Goal: Task Accomplishment & Management: Manage account settings

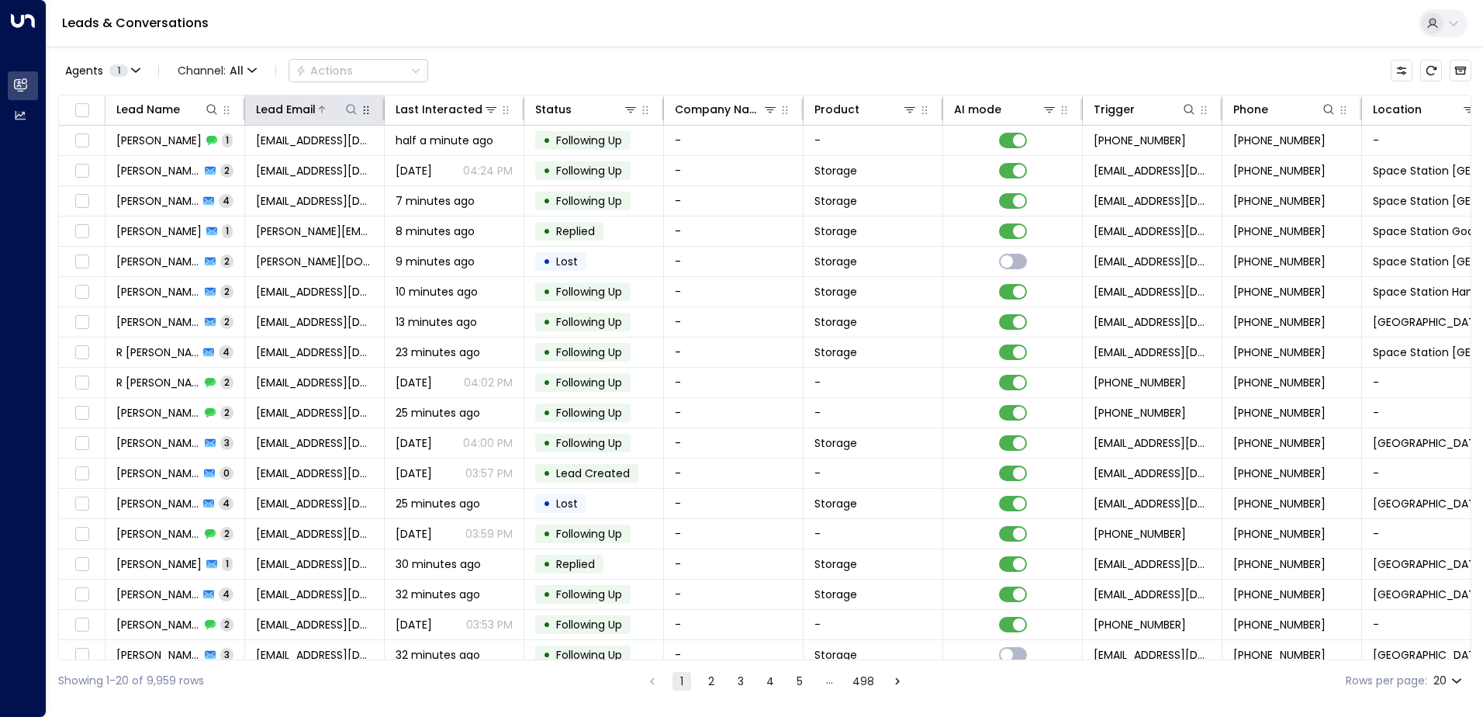
click at [355, 109] on icon at bounding box center [351, 109] width 10 height 10
type input "**********"
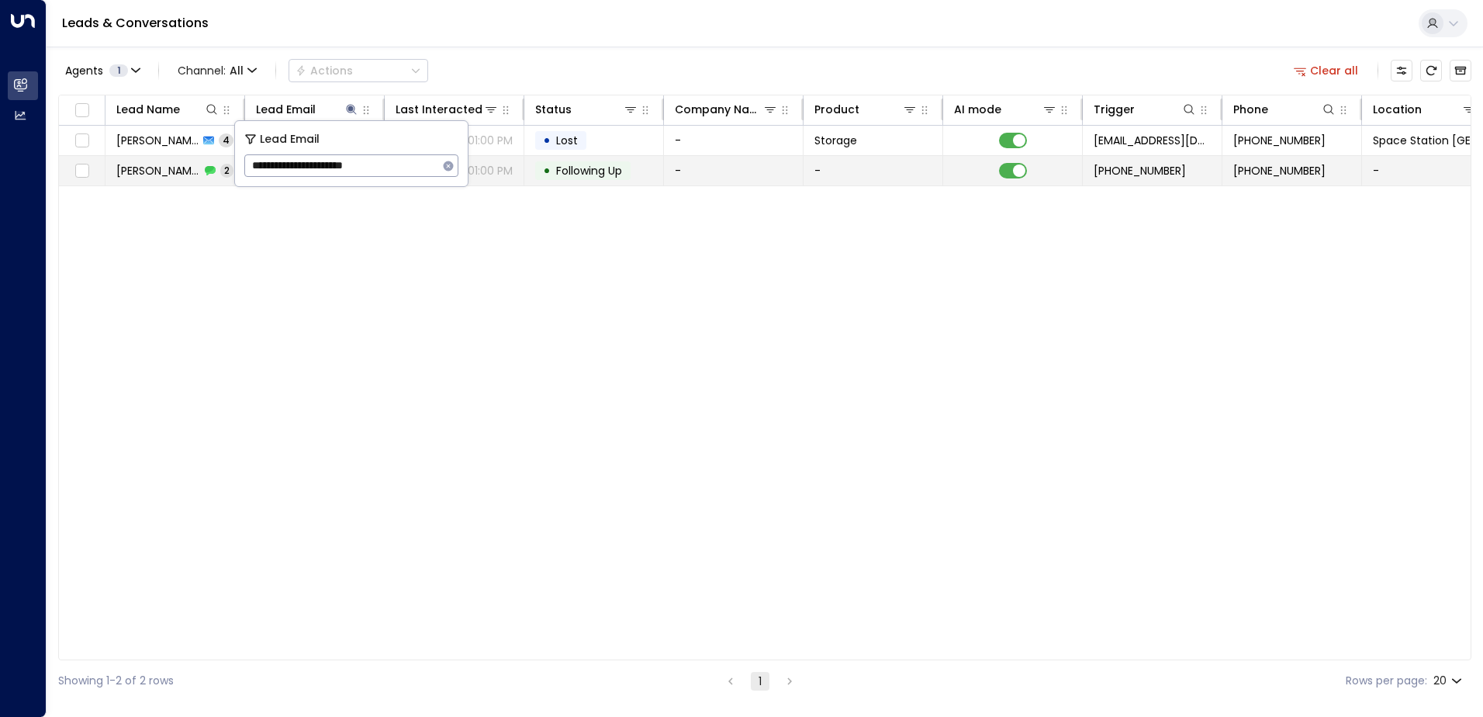
click at [625, 168] on span "Following Up" at bounding box center [589, 171] width 77 height 16
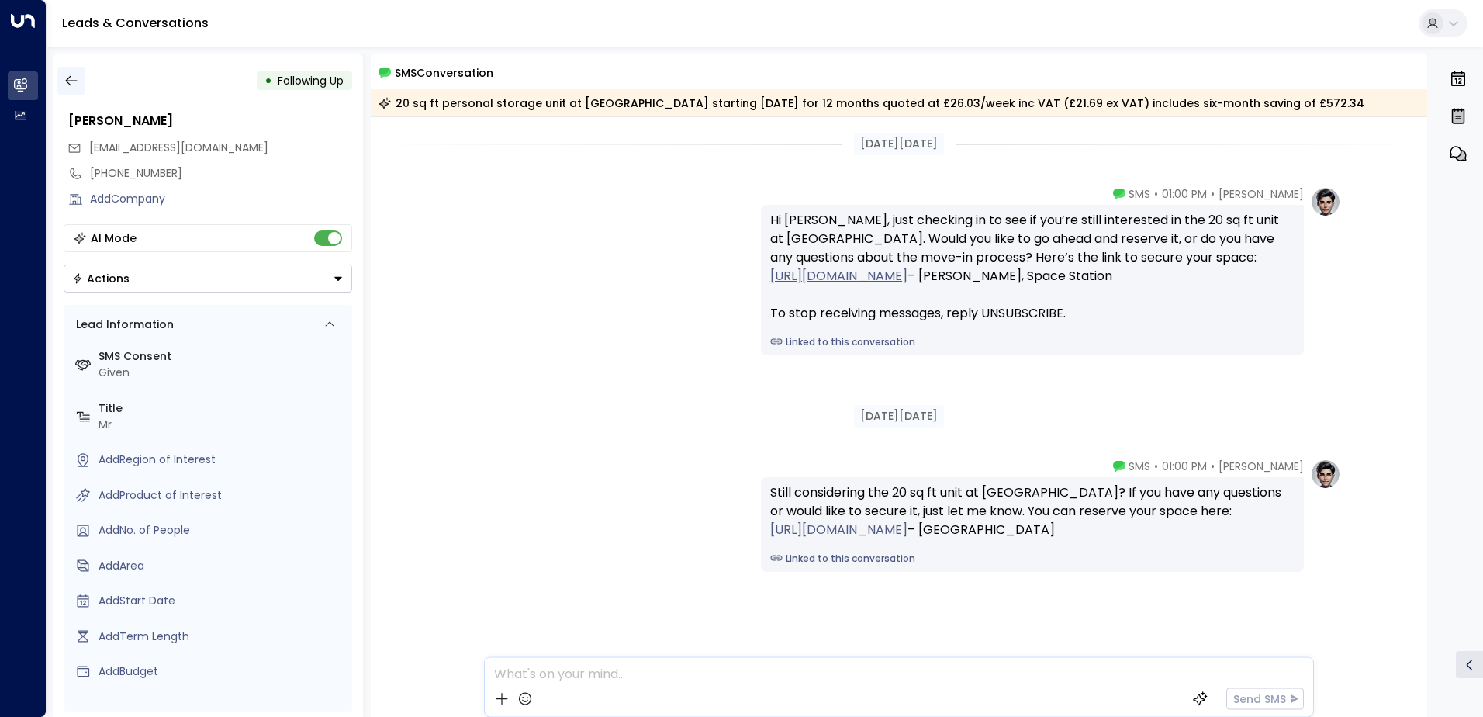
drag, startPoint x: 88, startPoint y: 78, endPoint x: 77, endPoint y: 79, distance: 11.7
click at [88, 78] on div "• Following Up" at bounding box center [208, 81] width 289 height 28
click at [71, 79] on icon "button" at bounding box center [72, 81] width 16 height 16
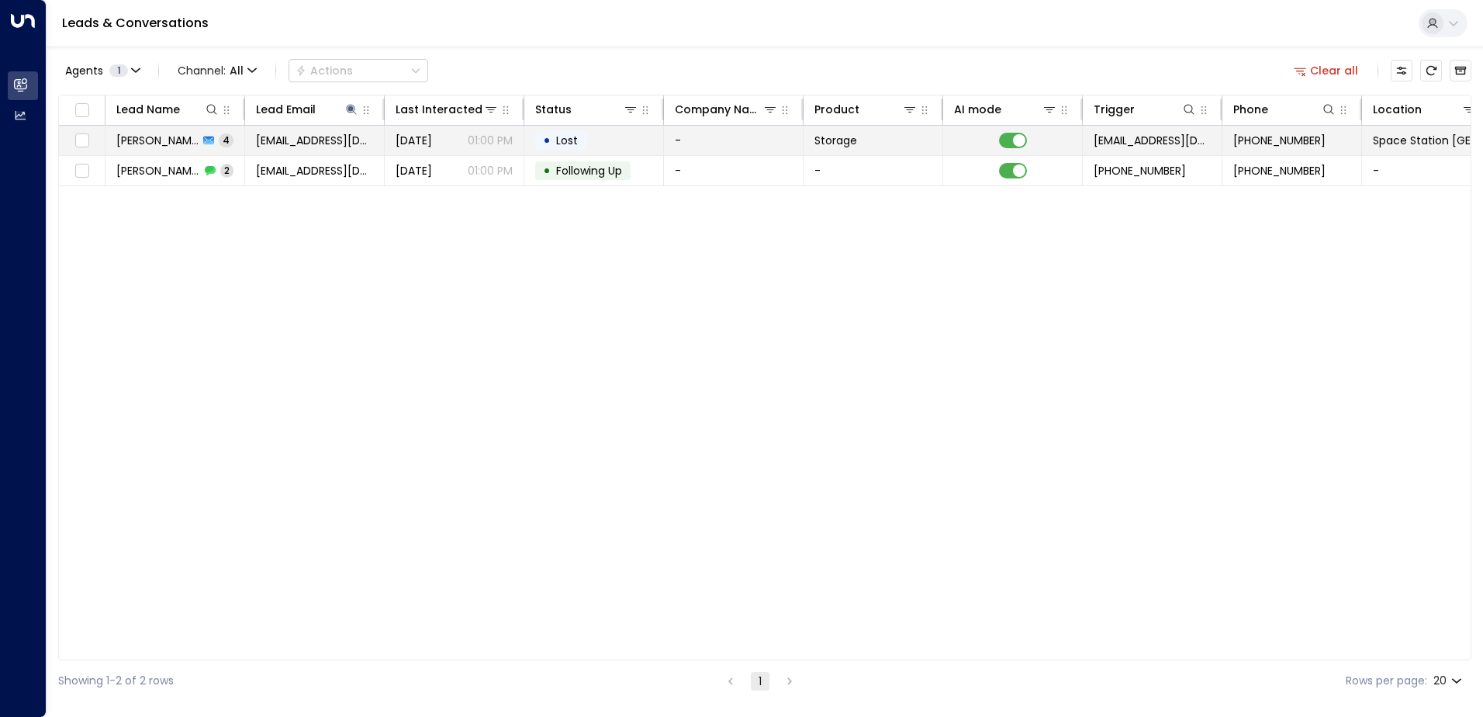
click at [563, 147] on span "Lost" at bounding box center [567, 141] width 22 height 16
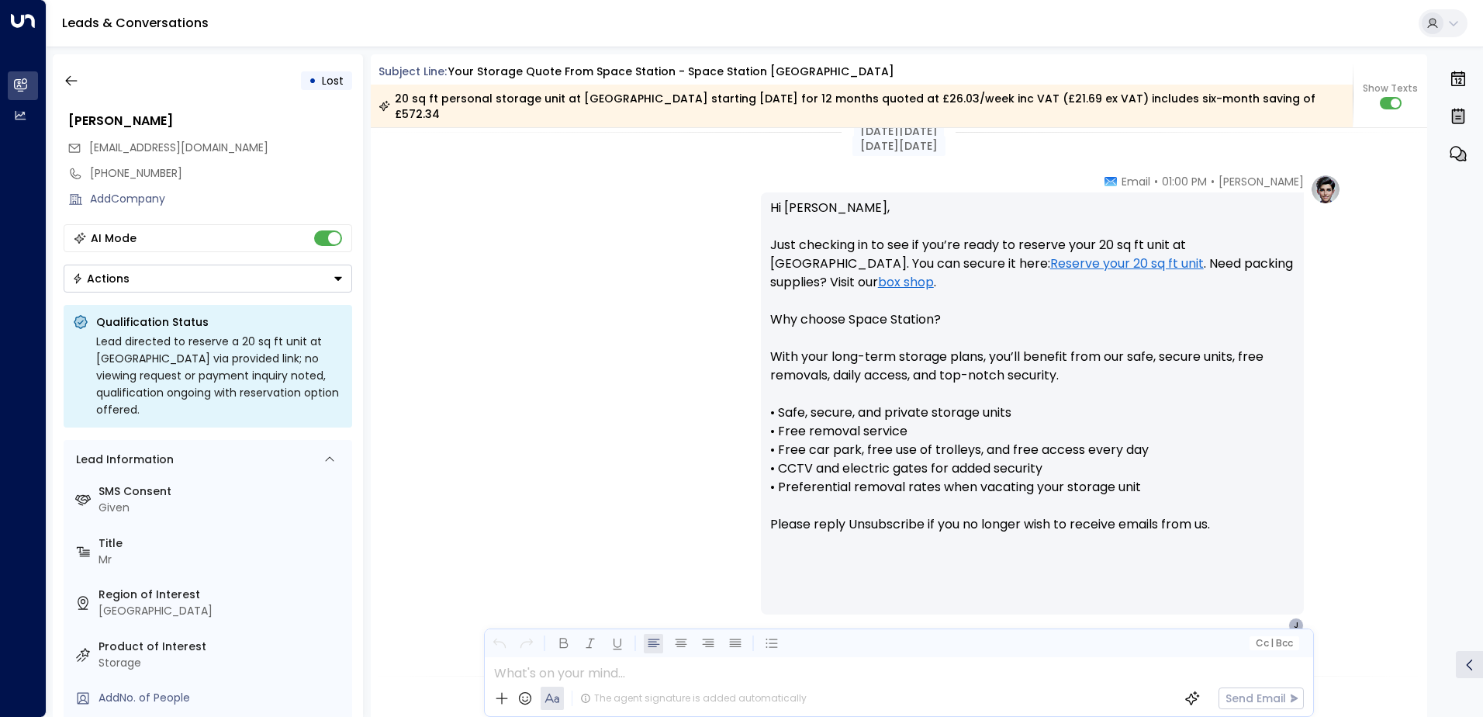
scroll to position [1228, 0]
